Goal: Transaction & Acquisition: Download file/media

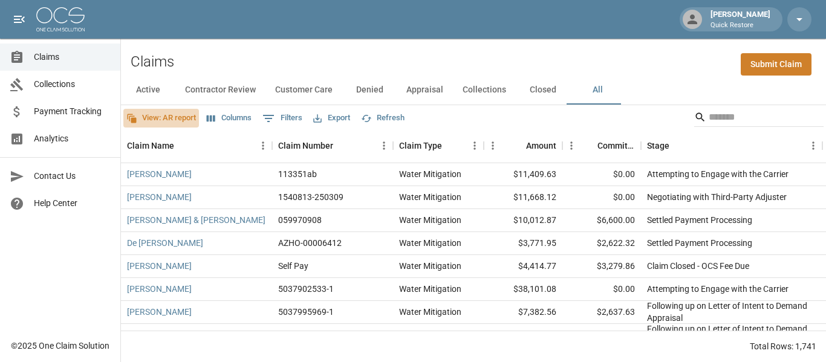
click at [169, 113] on button "View: AR report" at bounding box center [161, 118] width 76 height 19
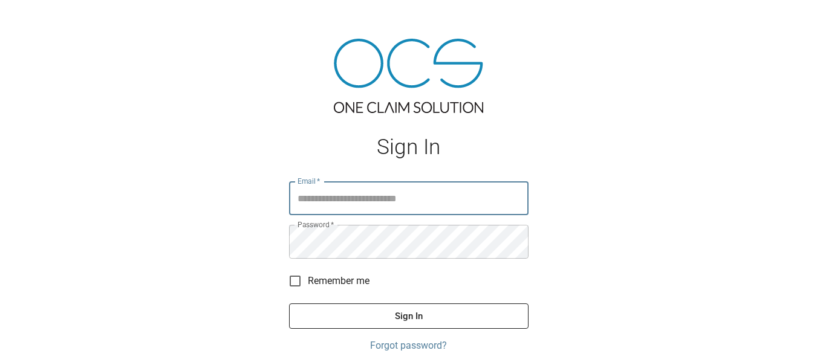
type input "**********"
click at [434, 311] on button "Sign In" at bounding box center [409, 316] width 240 height 25
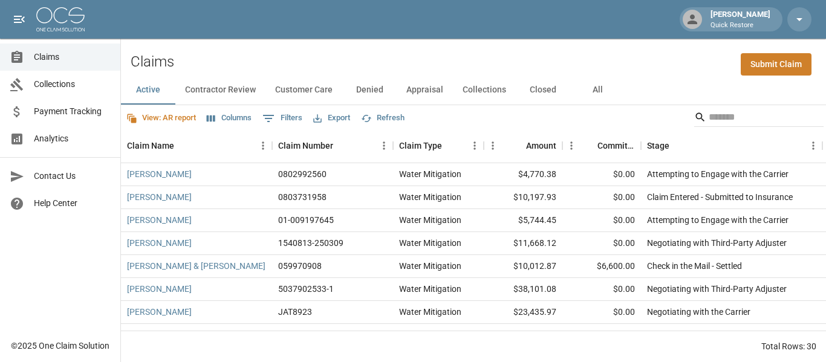
click at [603, 91] on button "All" at bounding box center [597, 90] width 54 height 29
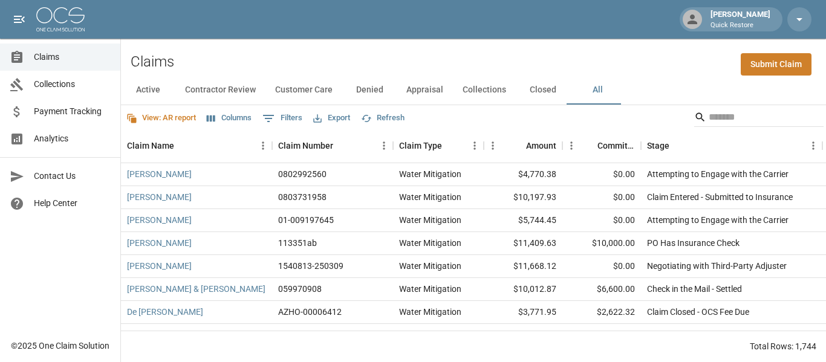
click at [358, 119] on div "View: AR report Columns 0 Filters Export Refresh" at bounding box center [473, 117] width 705 height 24
click at [349, 117] on button "Export" at bounding box center [331, 118] width 43 height 19
click at [362, 160] on li "Download as Excel" at bounding box center [363, 165] width 100 height 22
